Goal: Task Accomplishment & Management: Complete application form

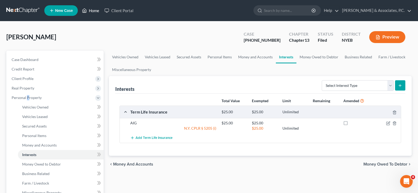
click at [95, 11] on link "Home" at bounding box center [90, 10] width 22 height 9
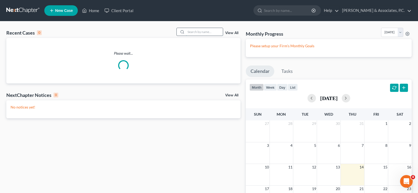
click at [193, 32] on input "search" at bounding box center [204, 32] width 37 height 8
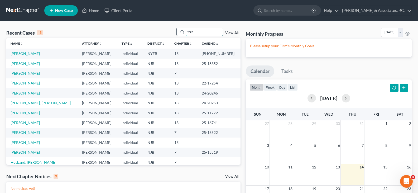
type input "fern"
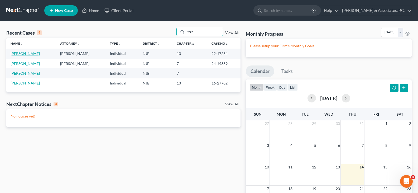
click at [19, 54] on link "[PERSON_NAME]" at bounding box center [25, 53] width 29 height 4
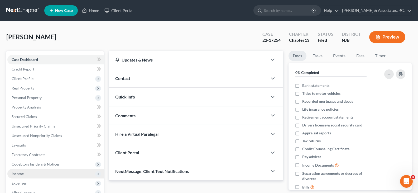
click at [18, 174] on span "Income" at bounding box center [18, 173] width 12 height 4
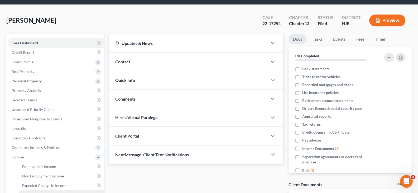
scroll to position [53, 0]
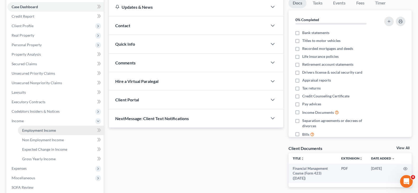
click at [34, 132] on span "Employment Income" at bounding box center [39, 130] width 34 height 4
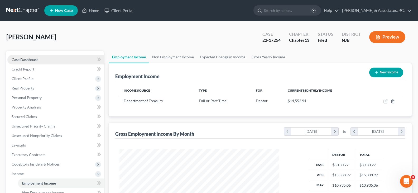
scroll to position [95, 170]
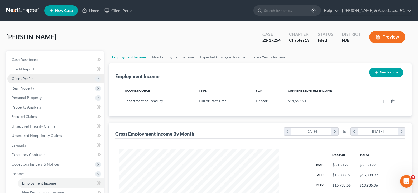
click at [19, 78] on span "Client Profile" at bounding box center [23, 78] width 22 height 4
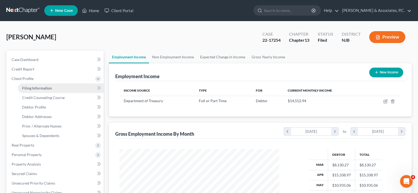
click at [29, 89] on span "Filing Information" at bounding box center [37, 88] width 30 height 4
select select "1"
select select "0"
select select "3"
select select "51"
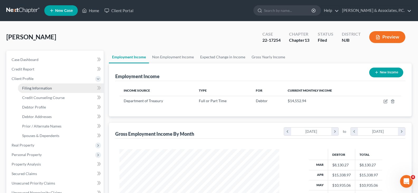
select select "0"
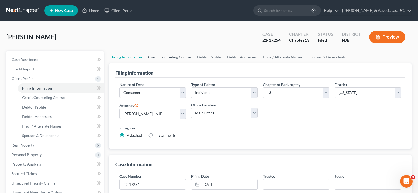
click at [168, 56] on link "Credit Counseling Course" at bounding box center [169, 57] width 49 height 13
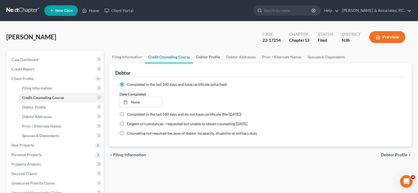
click at [198, 57] on link "Debtor Profile" at bounding box center [208, 57] width 30 height 13
select select "2"
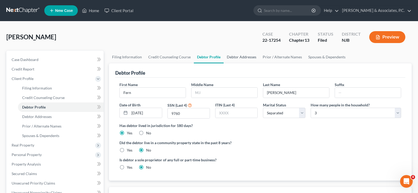
drag, startPoint x: 240, startPoint y: 57, endPoint x: 266, endPoint y: 59, distance: 25.4
click at [241, 57] on link "Debtor Addresses" at bounding box center [241, 57] width 36 height 13
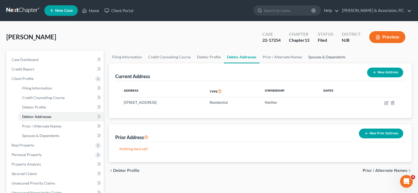
click at [332, 56] on link "Spouses & Dependents" at bounding box center [326, 57] width 43 height 13
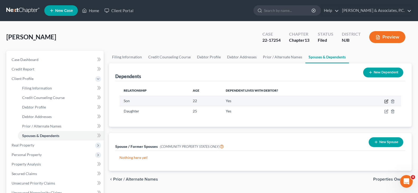
click at [387, 101] on icon "button" at bounding box center [386, 101] width 4 height 4
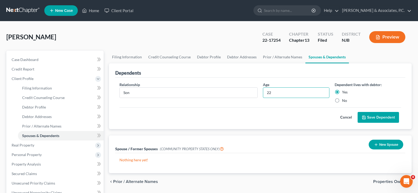
drag, startPoint x: 274, startPoint y: 94, endPoint x: 254, endPoint y: 99, distance: 21.0
click at [256, 94] on div "Relationship * Son Age [DEMOGRAPHIC_DATA] Dependent lives with debtor: Yes No" at bounding box center [260, 95] width 287 height 26
type input "23"
click at [378, 117] on button "Save Dependent" at bounding box center [377, 117] width 41 height 11
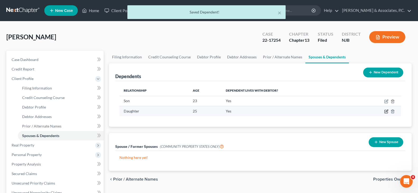
click at [385, 110] on icon "button" at bounding box center [386, 111] width 4 height 4
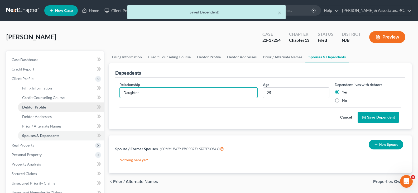
drag, startPoint x: 153, startPoint y: 91, endPoint x: 84, endPoint y: 104, distance: 70.6
click at [85, 100] on div "Petition Navigation Case Dashboard Payments Invoices Payments Payments Credit R…" at bounding box center [209, 189] width 410 height 276
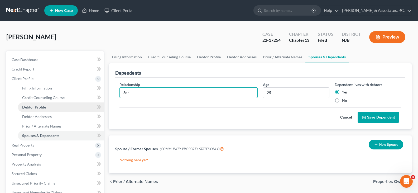
type input "Son"
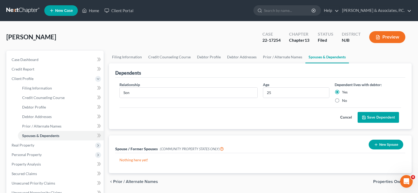
drag, startPoint x: 381, startPoint y: 115, endPoint x: 178, endPoint y: 76, distance: 206.5
click at [381, 115] on button "Save Dependent" at bounding box center [377, 117] width 41 height 11
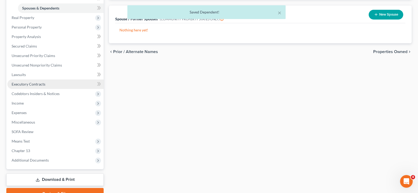
scroll to position [154, 0]
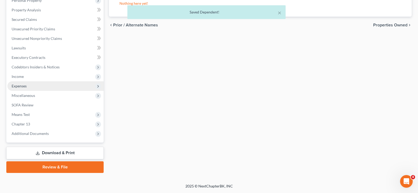
click at [17, 86] on span "Expenses" at bounding box center [19, 86] width 15 height 4
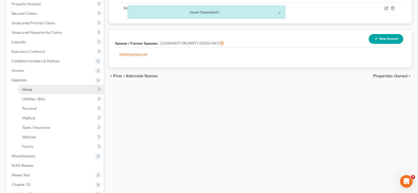
scroll to position [97, 0]
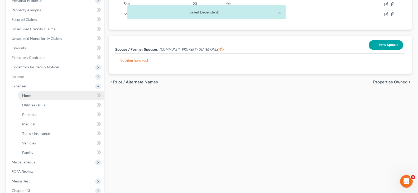
click at [26, 95] on span "Home" at bounding box center [27, 95] width 10 height 4
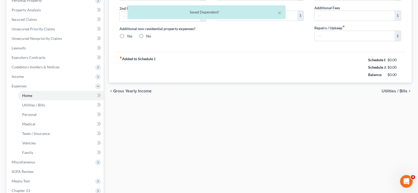
type input "1,900.00"
type input "0.00"
radio input "true"
type input "0.00"
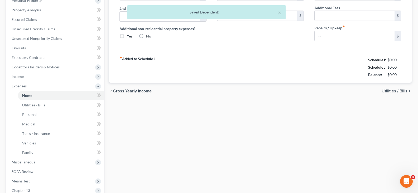
type input "0.00"
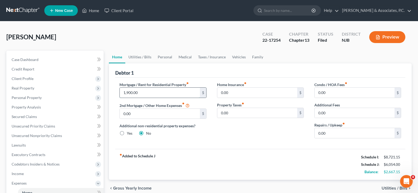
click at [139, 91] on input "1,900.00" at bounding box center [160, 92] width 80 height 10
type input "2,500.00"
click at [132, 57] on link "Utilities / Bills" at bounding box center [139, 57] width 29 height 13
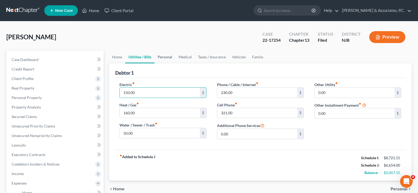
click at [165, 57] on link "Personal" at bounding box center [164, 57] width 21 height 13
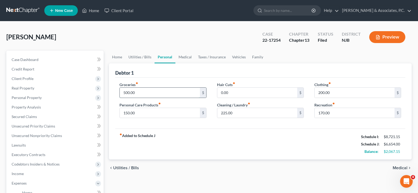
click at [142, 94] on input "500.00" at bounding box center [160, 92] width 80 height 10
type input "900.00"
click at [113, 58] on link "Home" at bounding box center [117, 57] width 16 height 13
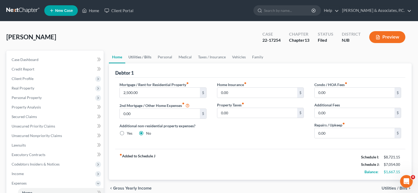
click at [139, 58] on link "Utilities / Bills" at bounding box center [139, 57] width 29 height 13
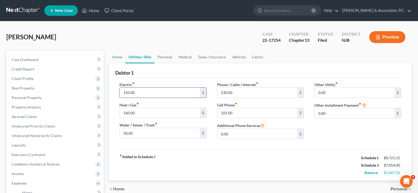
drag, startPoint x: 145, startPoint y: 95, endPoint x: 141, endPoint y: 95, distance: 3.5
click at [144, 94] on input "150.00" at bounding box center [160, 92] width 80 height 10
type input "250.00"
click at [141, 114] on input "160.00" at bounding box center [160, 113] width 80 height 10
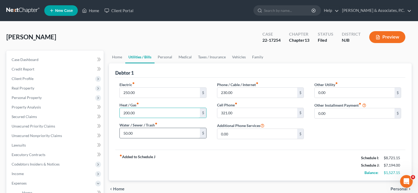
type input "200.00"
click at [149, 134] on input "50.00" at bounding box center [160, 133] width 80 height 10
click at [143, 136] on input "50.00" at bounding box center [160, 133] width 80 height 10
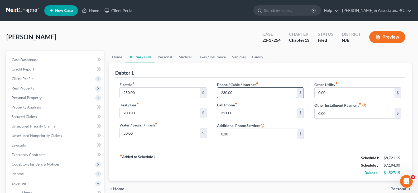
click at [249, 95] on input "230.00" at bounding box center [257, 92] width 80 height 10
click at [233, 113] on input "321.00" at bounding box center [257, 113] width 80 height 10
click at [166, 58] on link "Personal" at bounding box center [164, 57] width 21 height 13
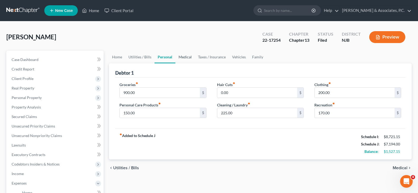
click at [182, 58] on link "Medical" at bounding box center [184, 57] width 19 height 13
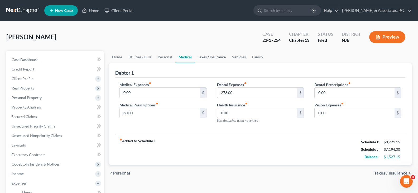
click at [216, 58] on link "Taxes / Insurance" at bounding box center [212, 57] width 34 height 13
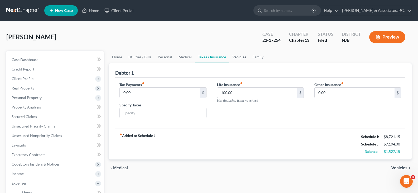
click at [236, 58] on link "Vehicles" at bounding box center [239, 57] width 20 height 13
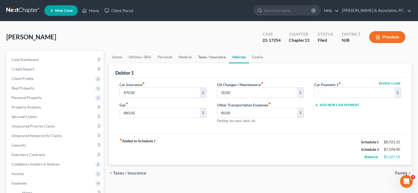
click at [215, 54] on link "Taxes / Insurance" at bounding box center [212, 57] width 34 height 13
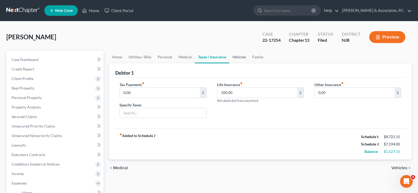
click at [237, 58] on link "Vehicles" at bounding box center [239, 57] width 20 height 13
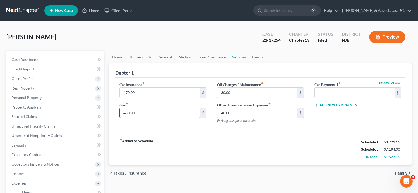
click at [138, 112] on input "480.00" at bounding box center [160, 113] width 80 height 10
click at [251, 92] on input "30.00" at bounding box center [257, 92] width 80 height 10
click at [155, 92] on input "470.00" at bounding box center [160, 92] width 80 height 10
click at [259, 57] on link "Family" at bounding box center [257, 57] width 17 height 13
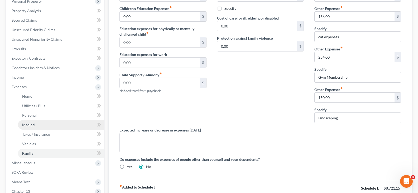
scroll to position [105, 0]
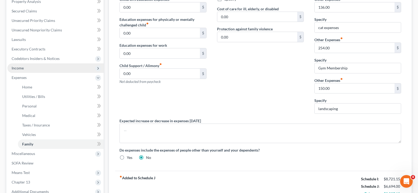
click at [21, 67] on span "Income" at bounding box center [18, 68] width 12 height 4
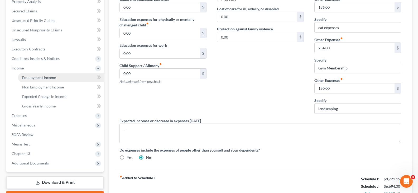
click at [33, 76] on span "Employment Income" at bounding box center [39, 77] width 34 height 4
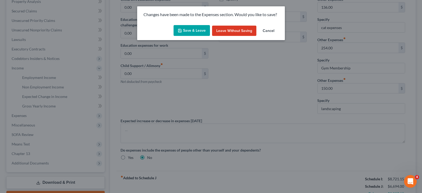
click at [191, 27] on button "Save & Leave" at bounding box center [191, 30] width 36 height 11
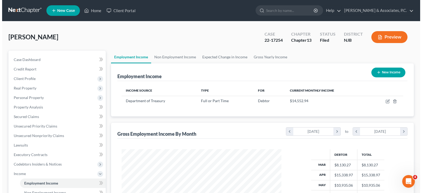
scroll to position [95, 170]
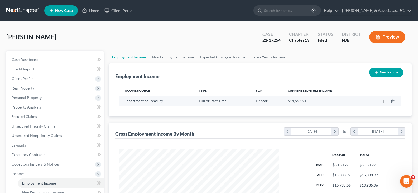
click at [385, 100] on icon "button" at bounding box center [385, 101] width 4 height 4
select select "0"
select select "33"
select select "2"
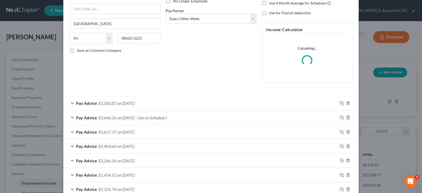
scroll to position [79, 0]
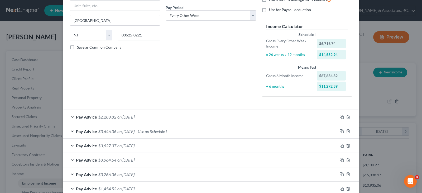
click at [113, 115] on span "$2,283.82" at bounding box center [107, 116] width 18 height 5
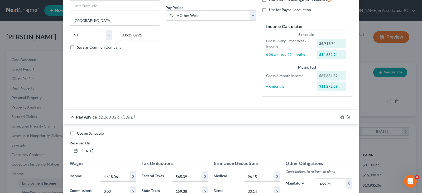
click at [77, 132] on label "Use on Schedule I" at bounding box center [91, 132] width 28 height 5
click at [79, 132] on input "Use on Schedule I" at bounding box center [80, 131] width 3 height 3
checkbox input "true"
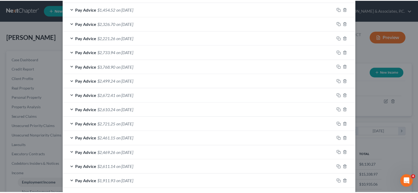
scroll to position [456, 0]
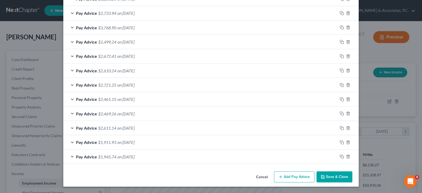
drag, startPoint x: 326, startPoint y: 175, endPoint x: 0, endPoint y: 91, distance: 336.9
click at [326, 174] on button "Save & Close" at bounding box center [334, 176] width 36 height 11
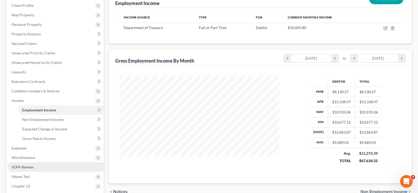
scroll to position [132, 0]
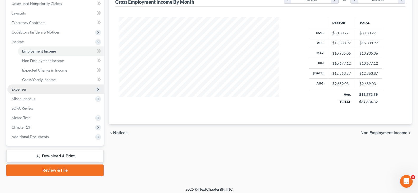
click at [24, 90] on span "Expenses" at bounding box center [19, 89] width 15 height 4
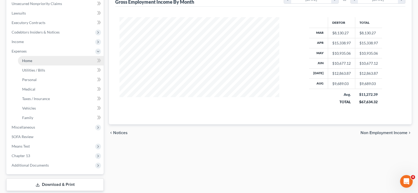
click at [28, 61] on span "Home" at bounding box center [27, 60] width 10 height 4
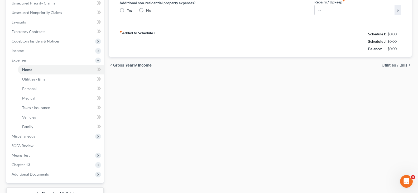
type input "2,500.00"
type input "0.00"
radio input "true"
type input "0.00"
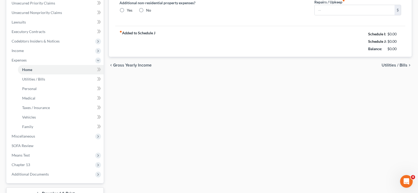
type input "0.00"
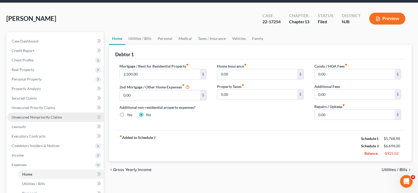
scroll to position [53, 0]
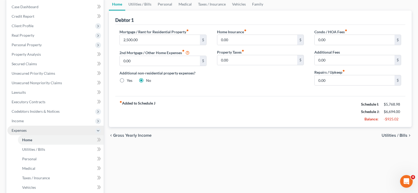
click at [23, 129] on span "Expenses" at bounding box center [19, 130] width 15 height 4
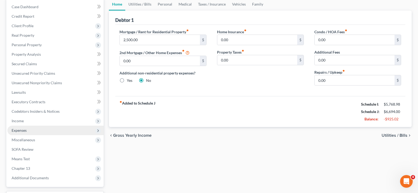
click at [22, 128] on span "Expenses" at bounding box center [19, 130] width 15 height 4
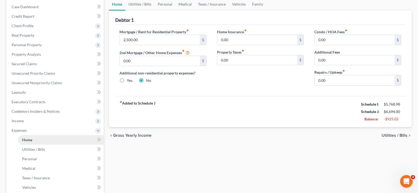
click at [28, 139] on span "Home" at bounding box center [27, 139] width 10 height 4
click at [25, 120] on span "Income" at bounding box center [55, 120] width 96 height 9
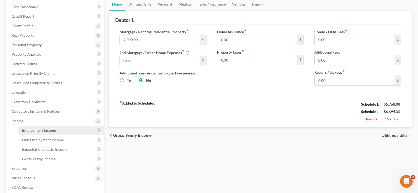
click at [30, 129] on span "Employment Income" at bounding box center [39, 130] width 34 height 4
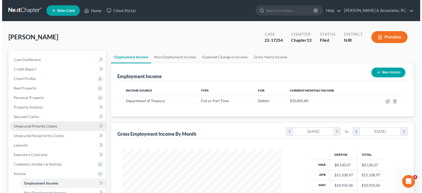
scroll to position [95, 170]
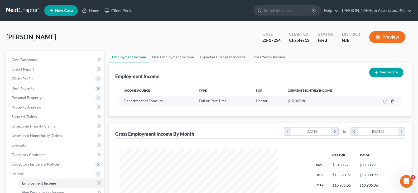
click at [385, 101] on icon "button" at bounding box center [385, 101] width 4 height 4
select select "0"
select select "33"
select select "2"
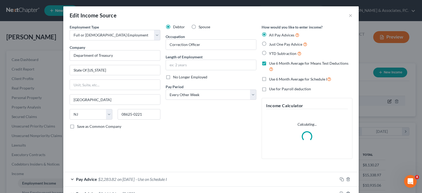
scroll to position [95, 172]
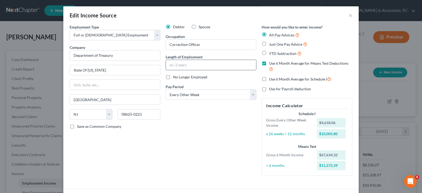
click at [178, 67] on input "text" at bounding box center [211, 65] width 90 height 10
type input "20 Years"
drag, startPoint x: 170, startPoint y: 130, endPoint x: 134, endPoint y: 154, distance: 43.1
click at [169, 131] on div "Debtor Spouse Occupation Correction Officer Length of Employment 20 Years No Lo…" at bounding box center [211, 101] width 96 height 155
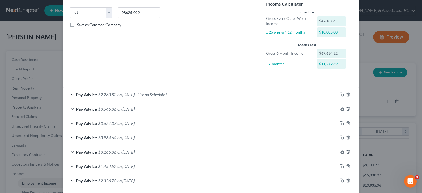
scroll to position [105, 0]
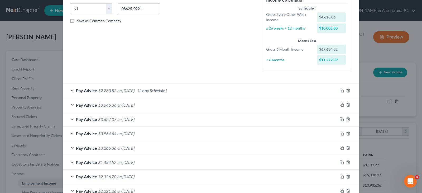
click at [133, 91] on span "on [DATE]" at bounding box center [125, 90] width 17 height 5
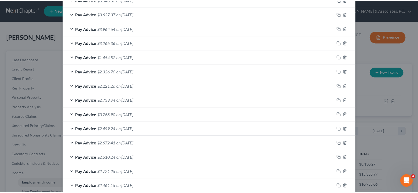
scroll to position [456, 0]
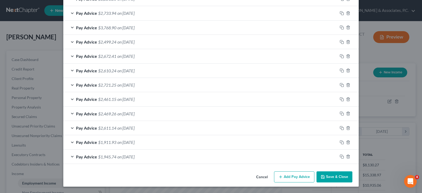
click at [344, 175] on button "Save & Close" at bounding box center [334, 176] width 36 height 11
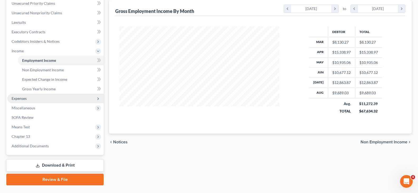
scroll to position [132, 0]
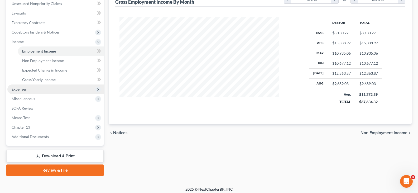
click at [24, 87] on span "Expenses" at bounding box center [19, 89] width 15 height 4
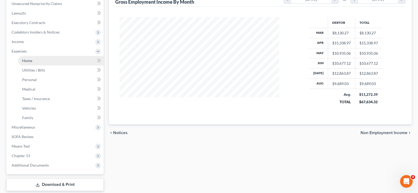
click at [24, 59] on span "Home" at bounding box center [27, 60] width 10 height 4
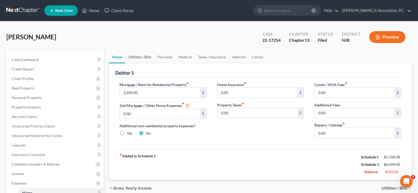
click at [132, 57] on link "Utilities / Bills" at bounding box center [139, 57] width 29 height 13
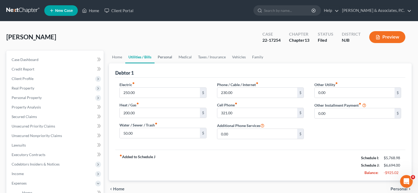
click at [163, 56] on link "Personal" at bounding box center [164, 57] width 21 height 13
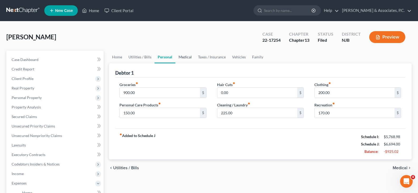
click at [183, 56] on link "Medical" at bounding box center [184, 57] width 19 height 13
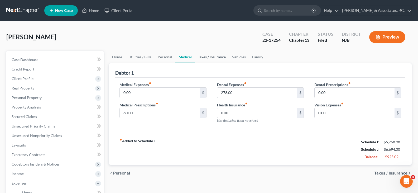
click at [213, 57] on link "Taxes / Insurance" at bounding box center [212, 57] width 34 height 13
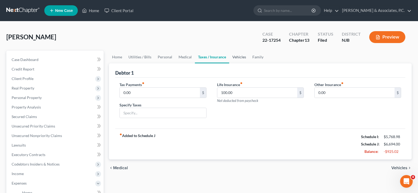
click at [238, 57] on link "Vehicles" at bounding box center [239, 57] width 20 height 13
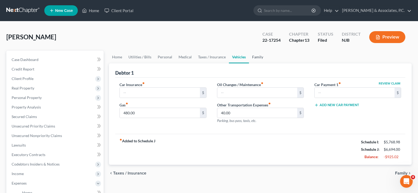
click at [256, 56] on link "Family" at bounding box center [257, 57] width 17 height 13
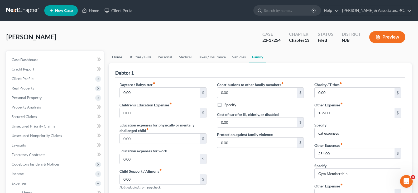
drag, startPoint x: 115, startPoint y: 56, endPoint x: 132, endPoint y: 56, distance: 17.1
click at [115, 56] on link "Home" at bounding box center [117, 57] width 16 height 13
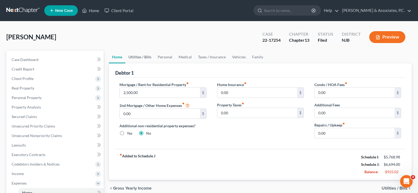
click at [135, 56] on link "Utilities / Bills" at bounding box center [139, 57] width 29 height 13
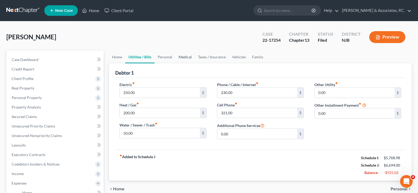
click at [179, 57] on link "Medical" at bounding box center [184, 57] width 19 height 13
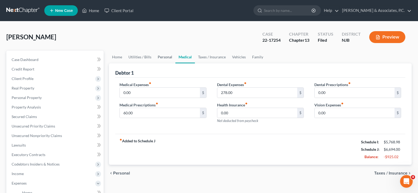
click at [166, 58] on link "Personal" at bounding box center [164, 57] width 21 height 13
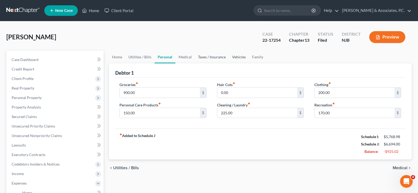
drag, startPoint x: 208, startPoint y: 55, endPoint x: 232, endPoint y: 57, distance: 24.0
click at [208, 56] on link "Taxes / Insurance" at bounding box center [212, 57] width 34 height 13
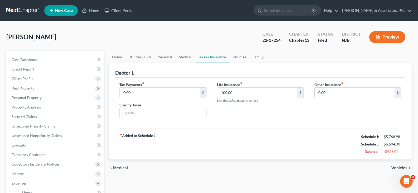
click at [233, 56] on link "Vehicles" at bounding box center [239, 57] width 20 height 13
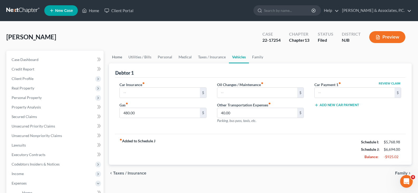
click at [117, 55] on link "Home" at bounding box center [117, 57] width 16 height 13
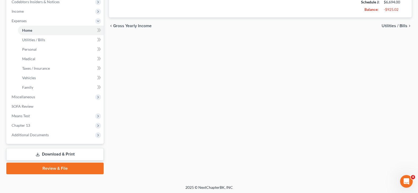
scroll to position [163, 0]
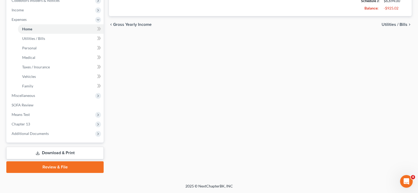
drag, startPoint x: 50, startPoint y: 151, endPoint x: 221, endPoint y: 60, distance: 193.1
click at [50, 150] on link "Download & Print" at bounding box center [54, 152] width 97 height 12
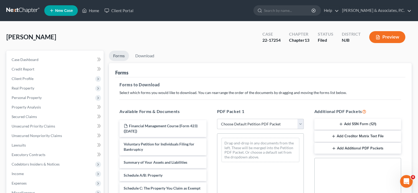
click at [299, 123] on select "Choose Default Petition PDF Packet Complete Bankruptcy Petition (all forms and …" at bounding box center [260, 124] width 87 height 11
select select "2"
click at [217, 119] on select "Choose Default Petition PDF Packet Complete Bankruptcy Petition (all forms and …" at bounding box center [260, 124] width 87 height 11
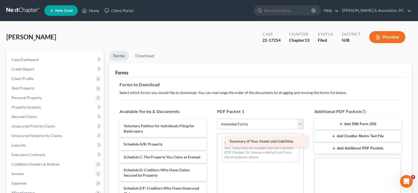
drag, startPoint x: 140, startPoint y: 142, endPoint x: 246, endPoint y: 139, distance: 105.9
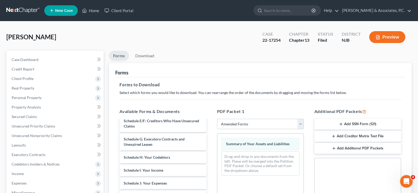
scroll to position [79, 0]
